Goal: Information Seeking & Learning: Find specific fact

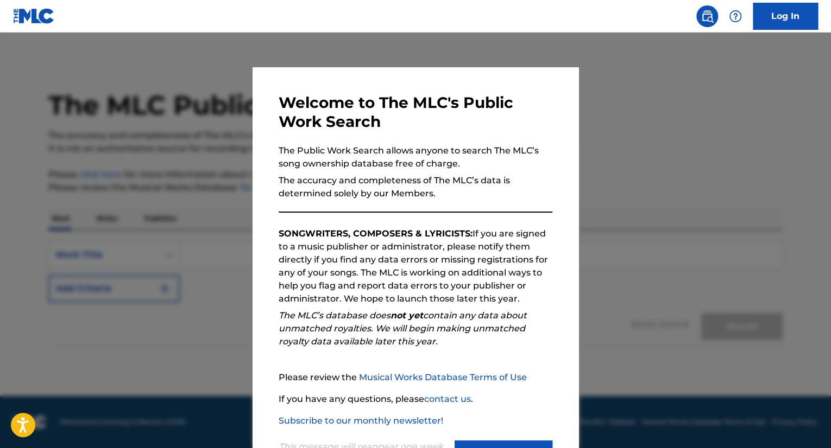
click at [164, 249] on div at bounding box center [415, 257] width 831 height 448
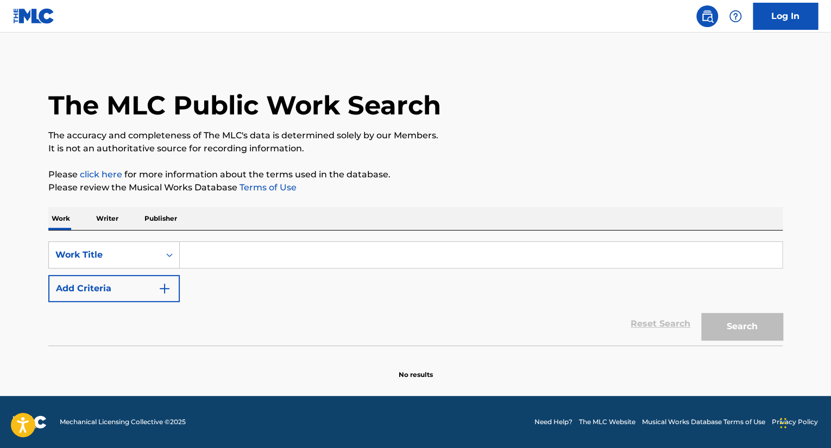
click at [250, 247] on input "Search Form" at bounding box center [481, 255] width 602 height 26
paste input "funhouse"
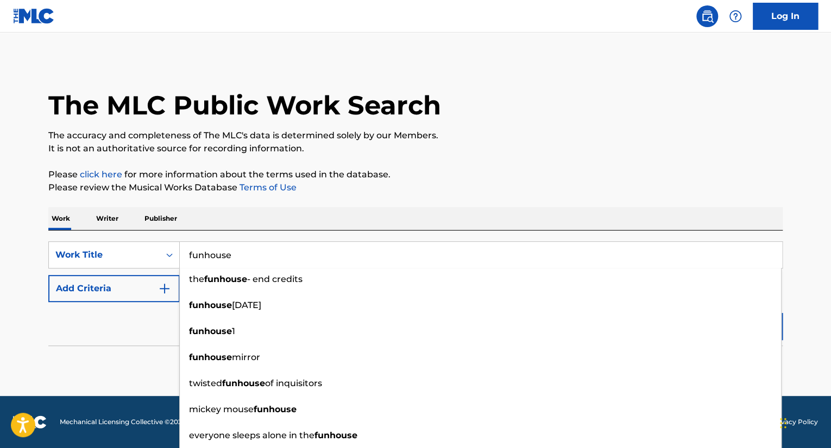
type input "funhouse"
click at [165, 275] on button "Add Criteria" at bounding box center [113, 288] width 131 height 27
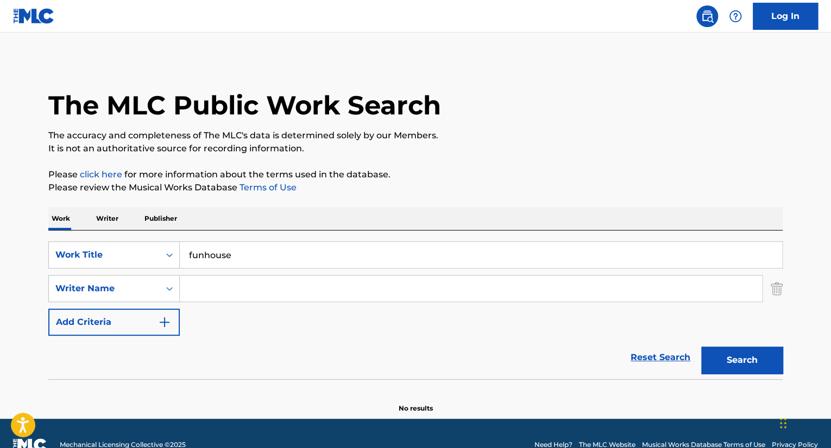
click at [212, 292] on input "Search Form" at bounding box center [471, 289] width 582 height 26
click at [314, 290] on input "Search Form" at bounding box center [471, 289] width 582 height 26
type input "[PERSON_NAME]"
click at [701, 347] on button "Search" at bounding box center [741, 360] width 81 height 27
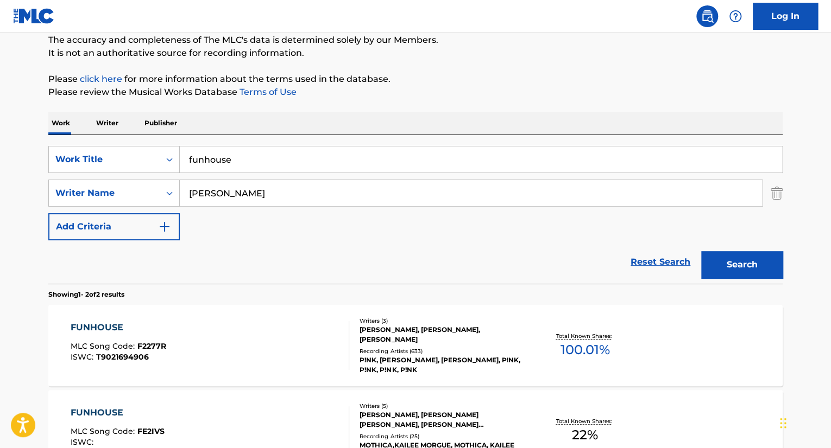
scroll to position [163, 0]
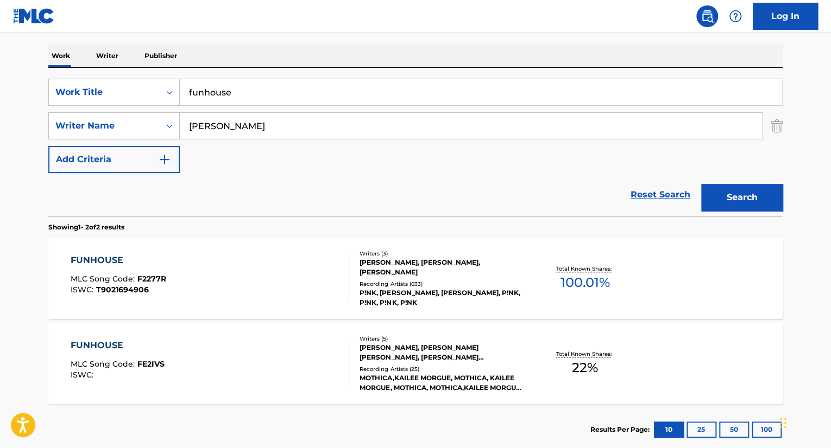
click at [295, 357] on div "FUNHOUSE MLC Song Code : FE2IVS ISWC :" at bounding box center [210, 363] width 279 height 49
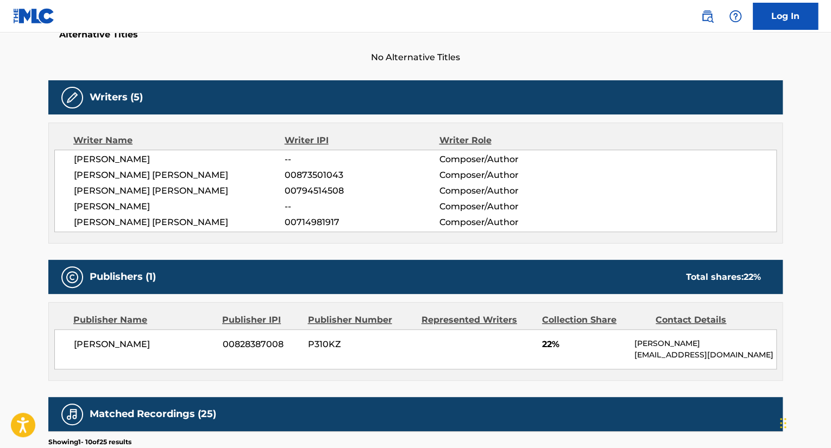
scroll to position [326, 0]
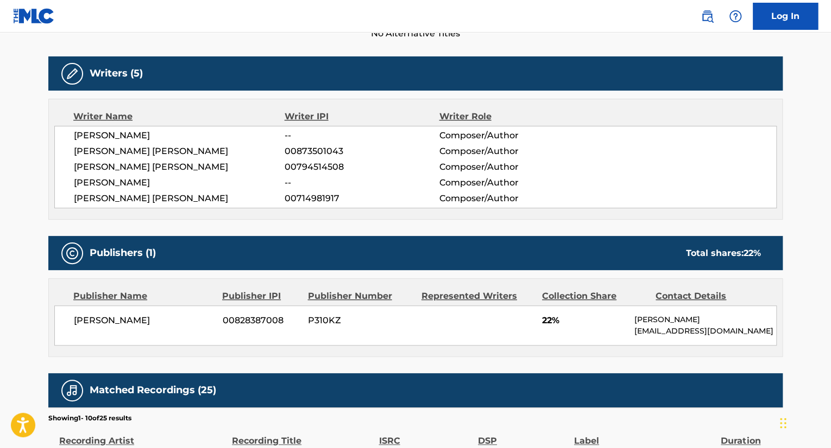
click at [111, 319] on span "[PERSON_NAME]" at bounding box center [144, 320] width 141 height 13
copy span "HEMMYE"
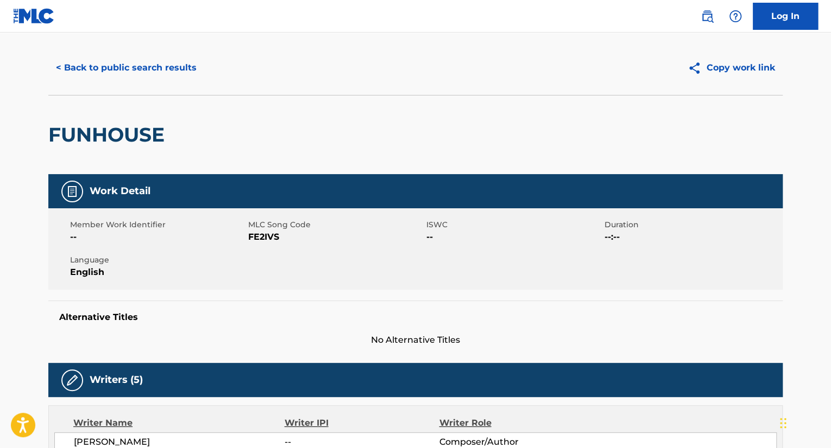
scroll to position [0, 0]
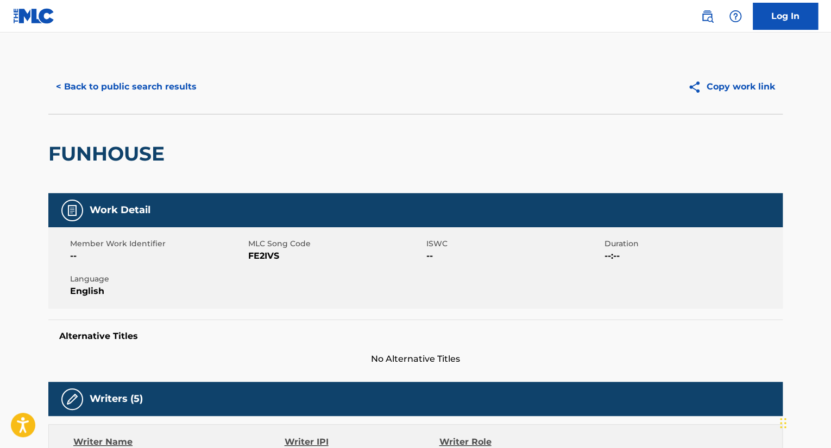
click at [129, 85] on button "< Back to public search results" at bounding box center [126, 86] width 156 height 27
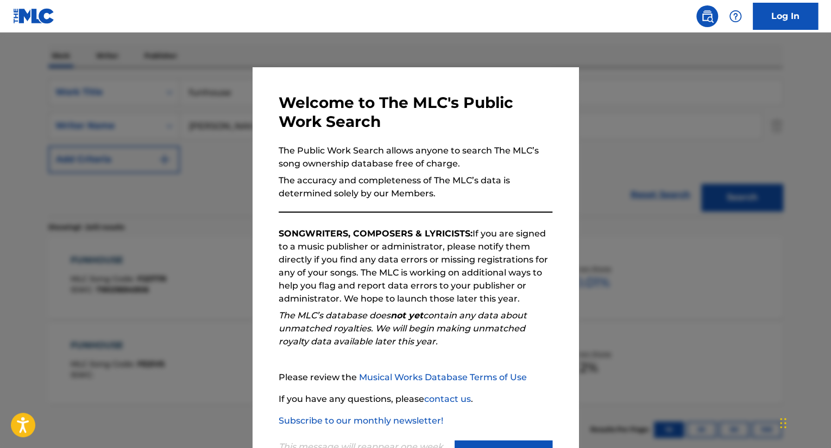
click at [115, 205] on div at bounding box center [415, 257] width 831 height 448
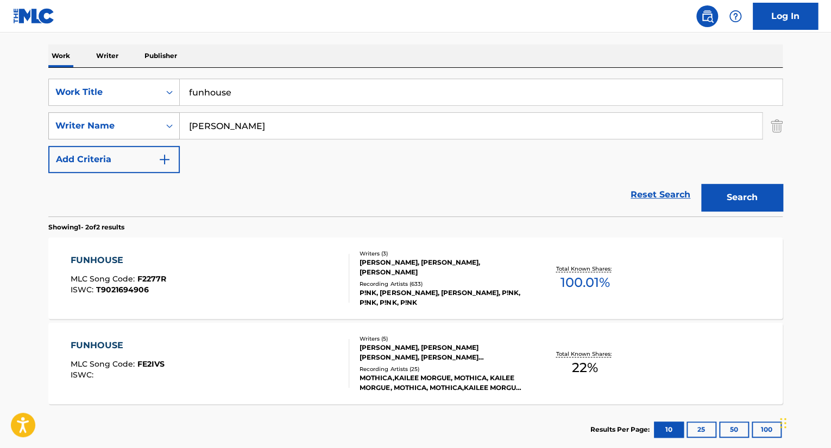
drag, startPoint x: 211, startPoint y: 132, endPoint x: 96, endPoint y: 117, distance: 116.0
click at [100, 121] on div "SearchWithCriteriab799cfce-f583-4e4a-8c40-8f3e144fa48d Writer Name [PERSON_NAME]" at bounding box center [415, 125] width 734 height 27
paste input "HEMMYE"
type input "HEMMYE"
drag, startPoint x: 276, startPoint y: 87, endPoint x: 98, endPoint y: 97, distance: 177.8
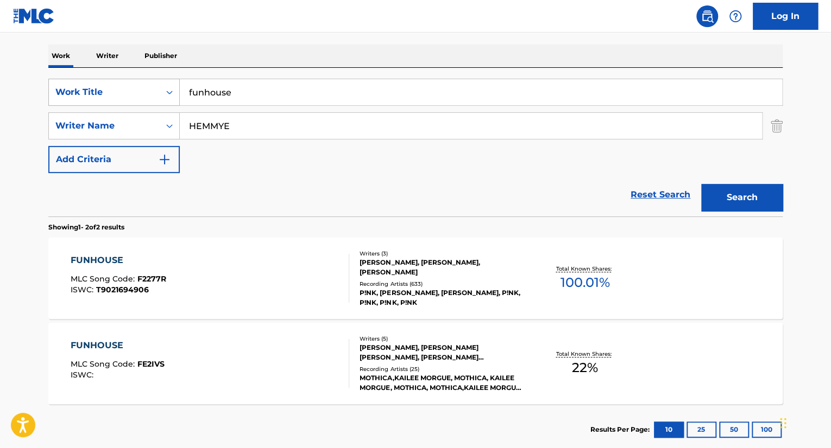
click at [103, 97] on div "SearchWithCriteria4128b0ad-9855-4004-90fc-a28dc81ba04a Work Title funhouse" at bounding box center [415, 92] width 734 height 27
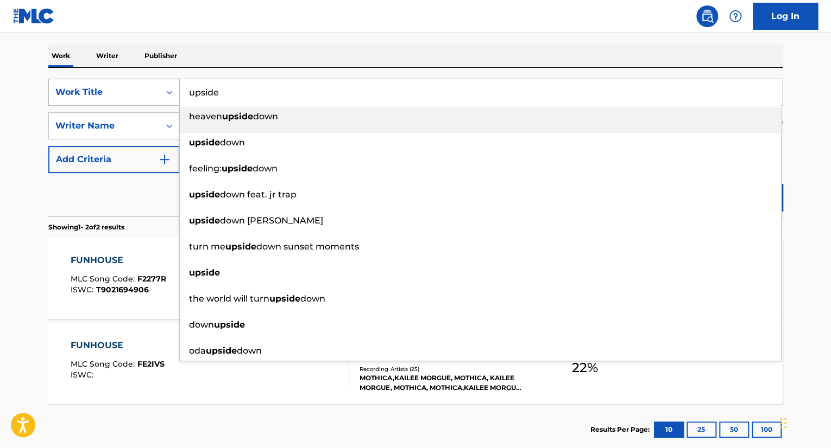
type input "upside"
click at [701, 184] on button "Search" at bounding box center [741, 197] width 81 height 27
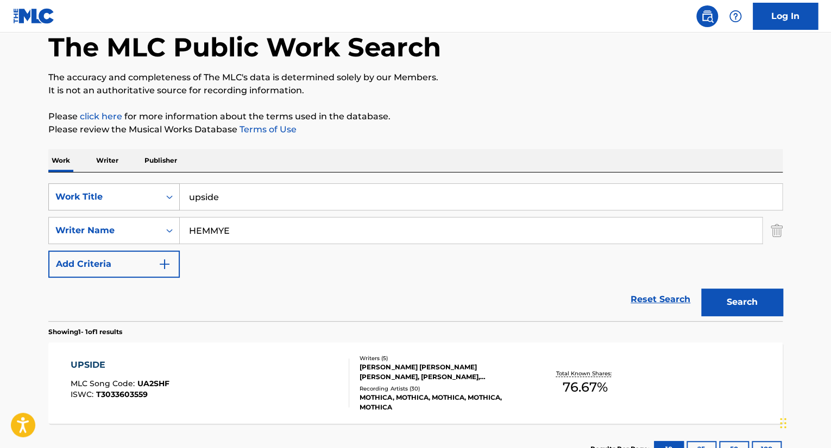
scroll to position [142, 0]
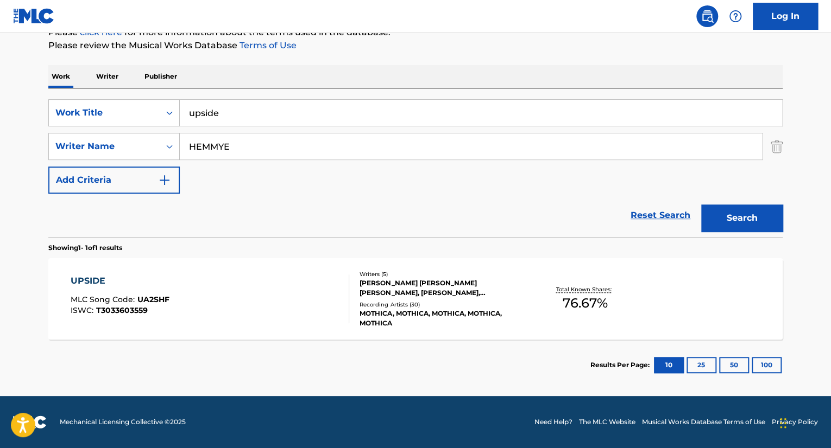
click at [246, 330] on div "UPSIDE MLC Song Code : UA2SHF ISWC : T3033603559 Writers ( 5 ) [PERSON_NAME] [P…" at bounding box center [415, 298] width 734 height 81
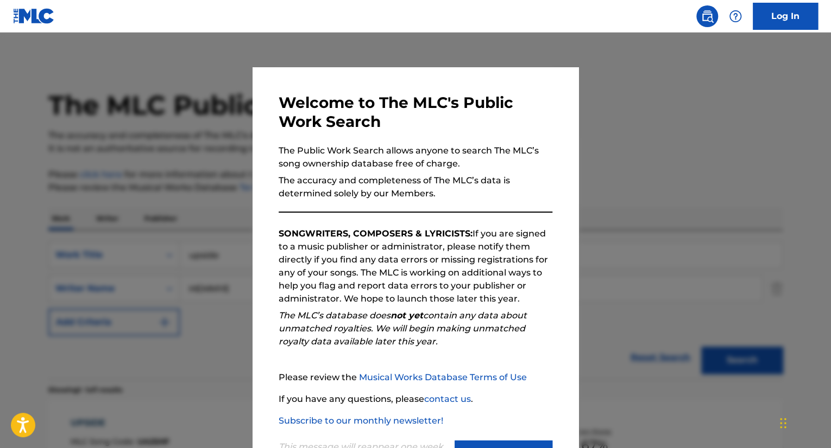
scroll to position [80, 0]
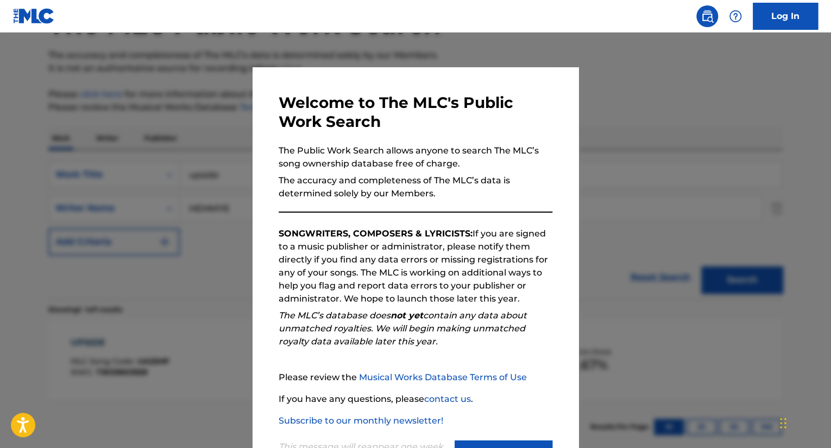
click at [141, 129] on div at bounding box center [415, 257] width 831 height 448
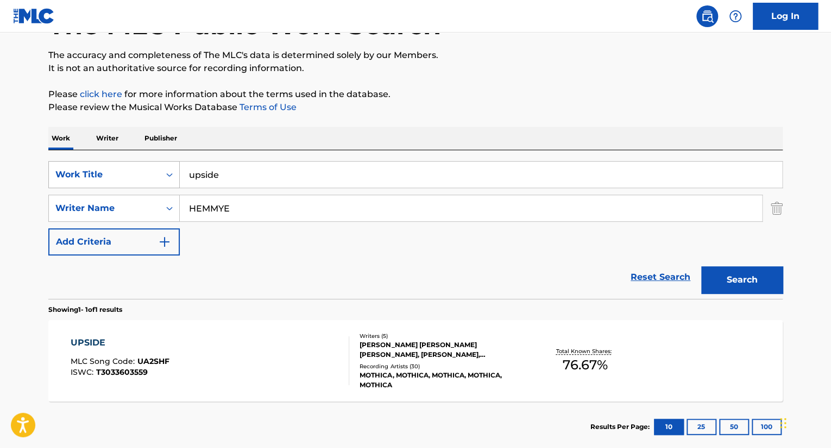
drag, startPoint x: 236, startPoint y: 178, endPoint x: 127, endPoint y: 178, distance: 108.6
click at [138, 180] on div "SearchWithCriteria4128b0ad-9855-4004-90fc-a28dc81ba04a Work Title upside" at bounding box center [415, 174] width 734 height 27
paste input "hot mess"
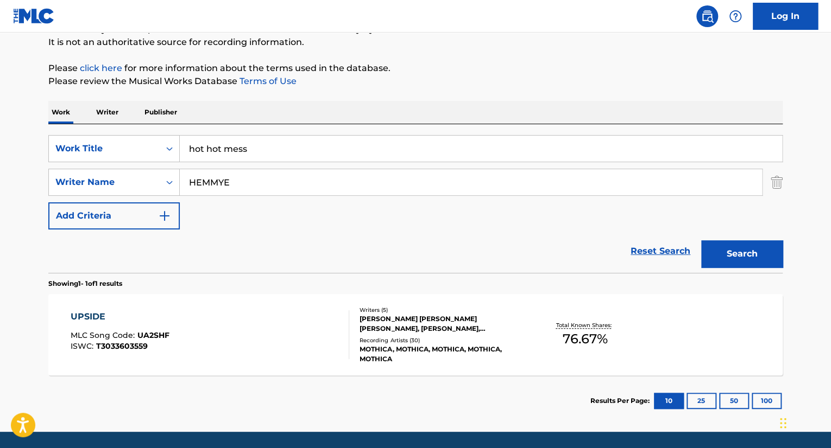
scroll to position [142, 0]
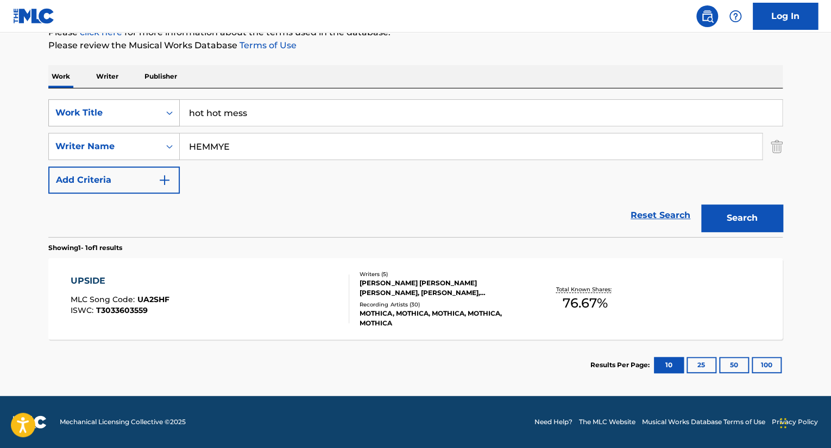
drag, startPoint x: 245, startPoint y: 108, endPoint x: 104, endPoint y: 109, distance: 140.6
click at [106, 109] on div "SearchWithCriteria4128b0ad-9855-4004-90fc-a28dc81ba04a Work Title hot hot mess" at bounding box center [415, 112] width 734 height 27
paste input "Search Form"
click at [749, 211] on button "Search" at bounding box center [741, 218] width 81 height 27
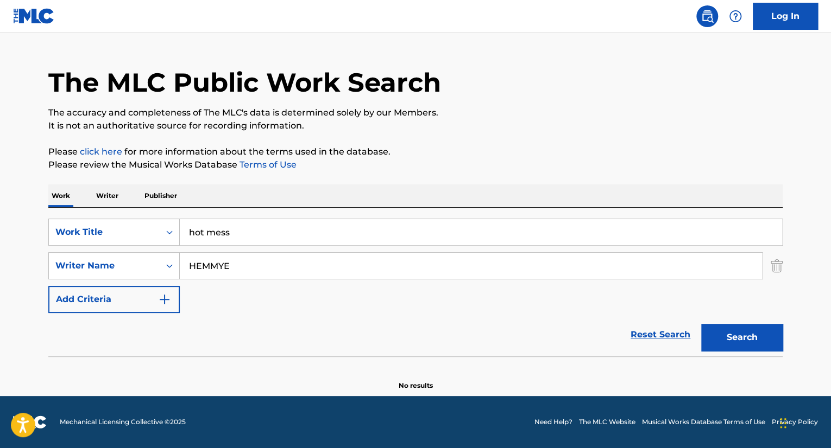
drag, startPoint x: 302, startPoint y: 211, endPoint x: 289, endPoint y: 216, distance: 13.9
click at [302, 211] on div "SearchWithCriteria4128b0ad-9855-4004-90fc-a28dc81ba04a Work Title hot mess Sear…" at bounding box center [415, 282] width 734 height 149
drag, startPoint x: 269, startPoint y: 227, endPoint x: 168, endPoint y: 229, distance: 101.0
click at [189, 229] on input "hot mess" at bounding box center [481, 232] width 602 height 26
drag, startPoint x: 256, startPoint y: 233, endPoint x: 300, endPoint y: 236, distance: 44.1
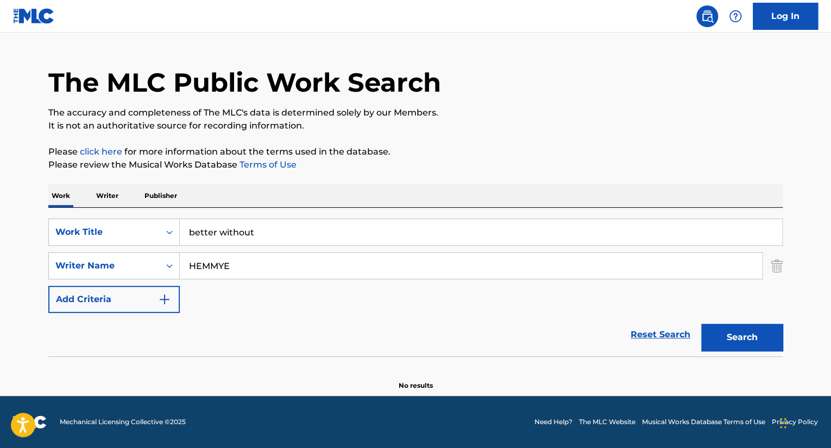
click at [300, 236] on input "better without" at bounding box center [481, 232] width 602 height 26
type input "better with"
click at [701, 324] on button "Search" at bounding box center [741, 337] width 81 height 27
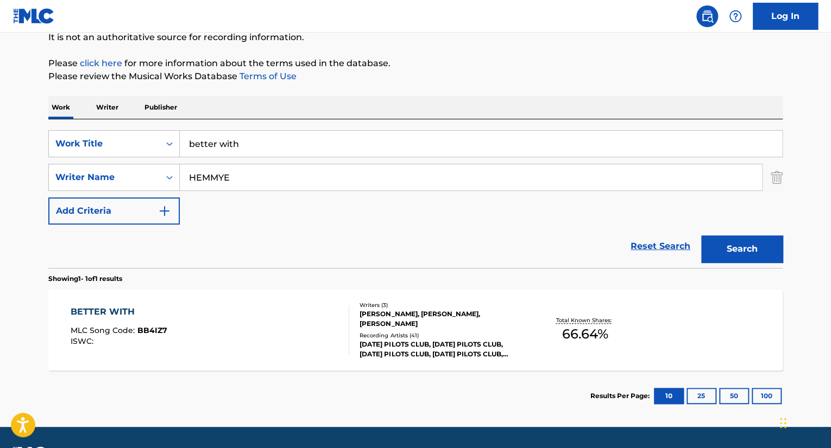
scroll to position [142, 0]
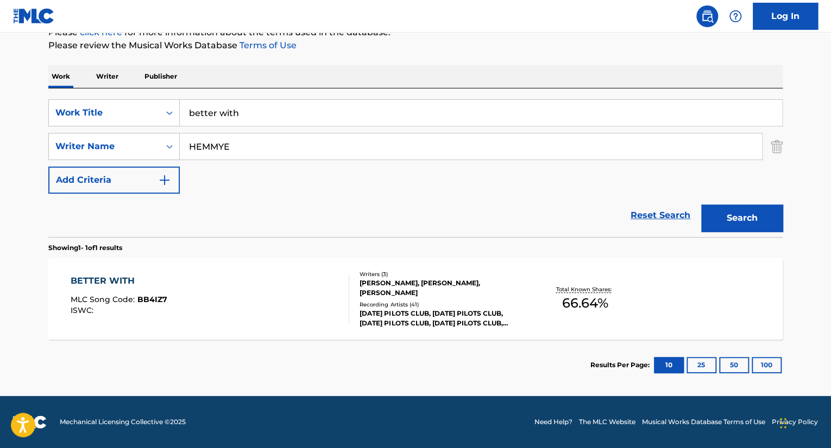
click at [237, 305] on div "BETTER WITH MLC Song Code : BB4IZ7 ISWC :" at bounding box center [210, 299] width 279 height 49
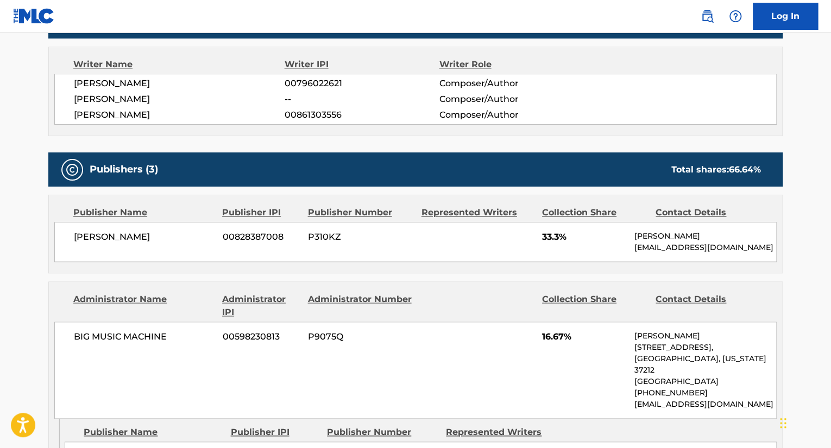
scroll to position [434, 0]
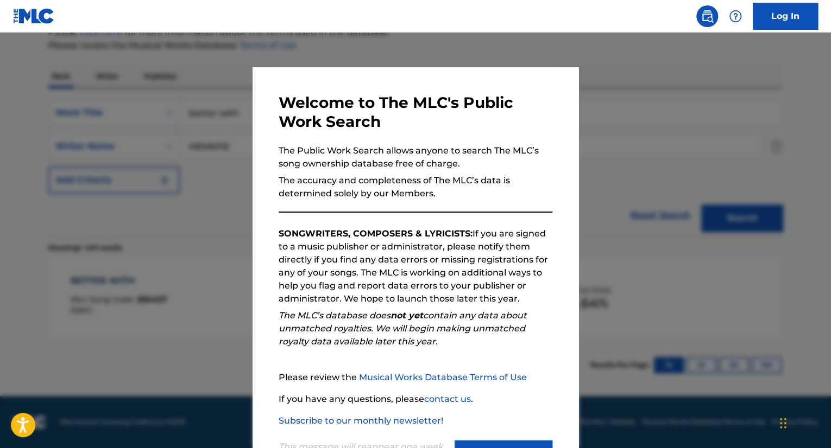
scroll to position [142, 0]
click at [105, 142] on div at bounding box center [415, 257] width 831 height 448
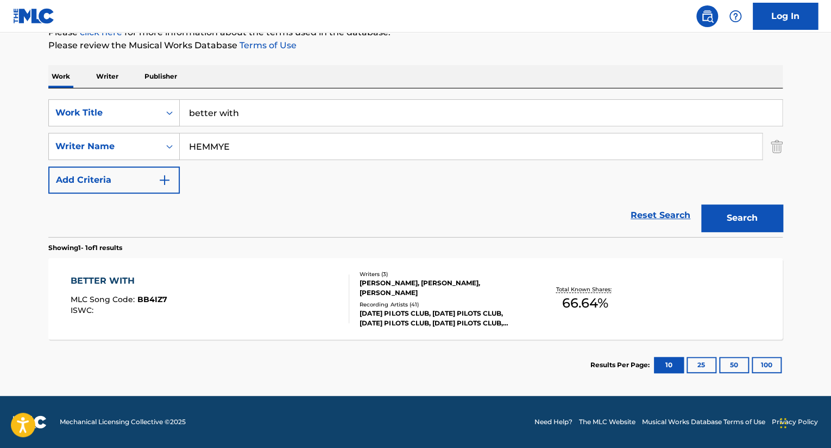
click at [17, 114] on main "The MLC Public Work Search The accuracy and completeness of The MLC's data is d…" at bounding box center [415, 143] width 831 height 506
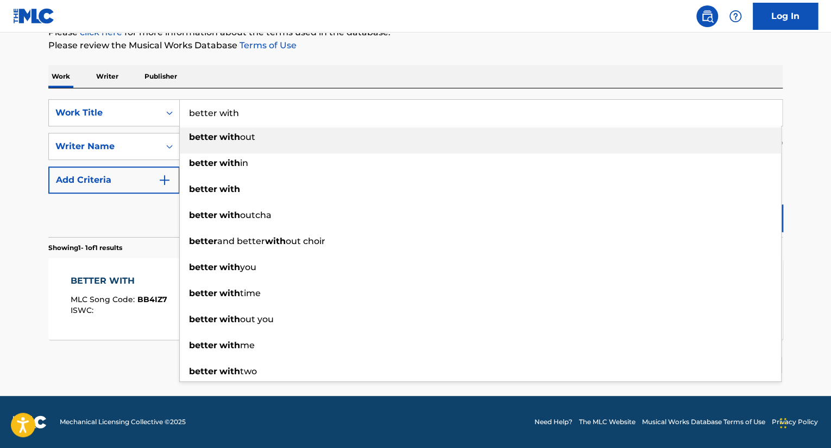
paste input "glow"
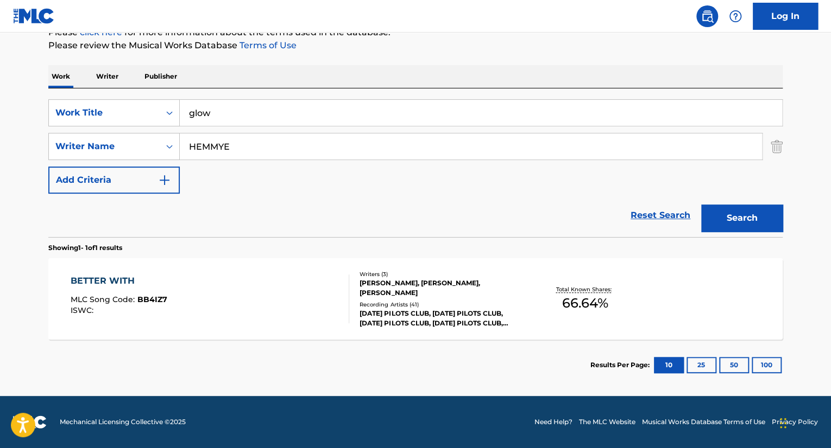
type input "glow"
click at [701, 205] on button "Search" at bounding box center [741, 218] width 81 height 27
click at [240, 312] on div "GLOW MLC Song Code : GE16LF ISWC : T3217297600" at bounding box center [210, 299] width 279 height 49
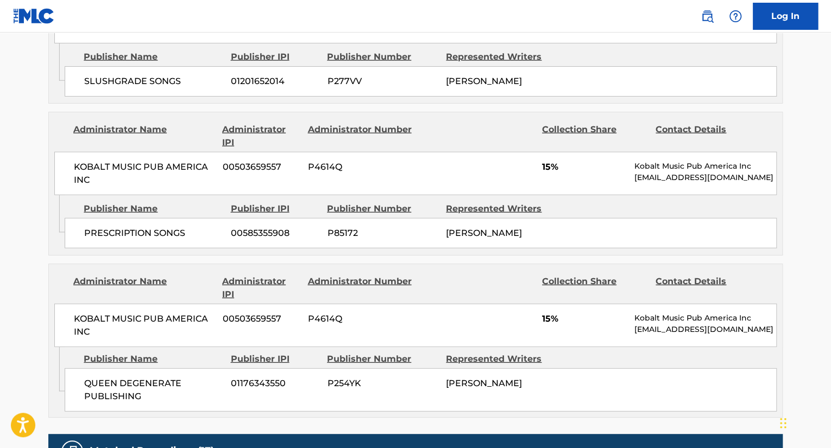
scroll to position [1249, 0]
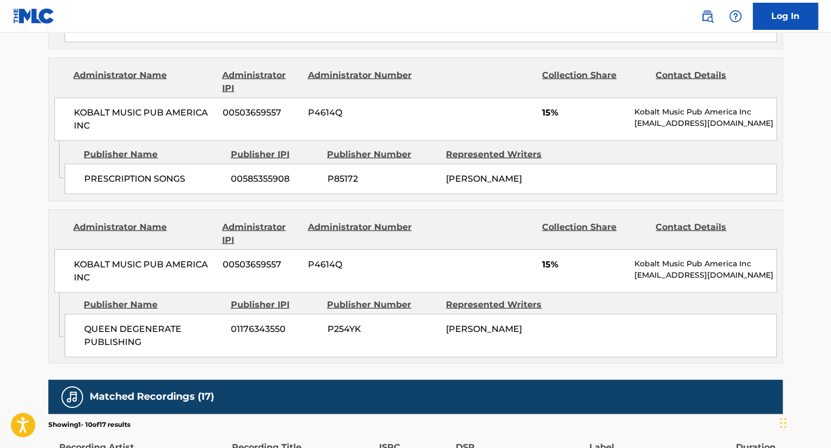
click at [465, 14] on nav "Log In" at bounding box center [415, 16] width 831 height 33
